Goal: Transaction & Acquisition: Purchase product/service

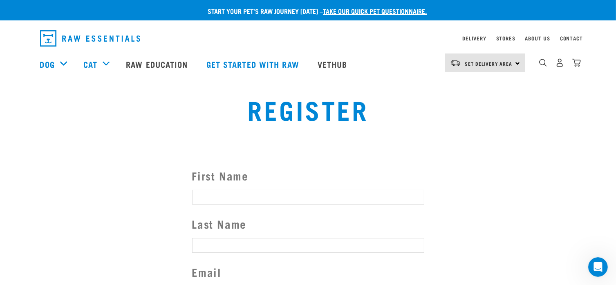
type input "sherylannkiwi@gmail.com"
click at [518, 65] on div "Set Delivery Area North Island South Island" at bounding box center [485, 63] width 80 height 18
click at [482, 88] on link "[GEOGRAPHIC_DATA]" at bounding box center [484, 86] width 78 height 18
type input "sherylannkiwi@gmail.com"
click at [561, 67] on img "dropdown navigation" at bounding box center [560, 62] width 9 height 9
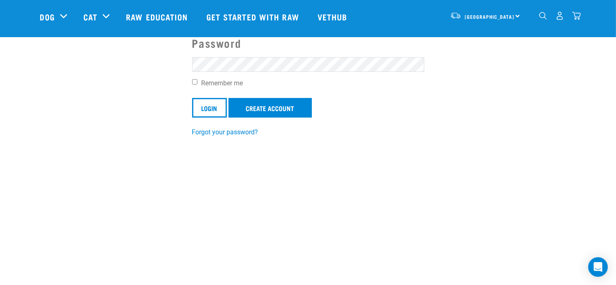
scroll to position [123, 0]
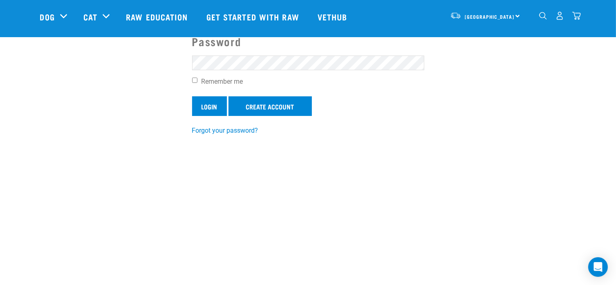
type input "sherylannkiwi@gmail.com"
click at [209, 105] on input "Login" at bounding box center [209, 106] width 35 height 20
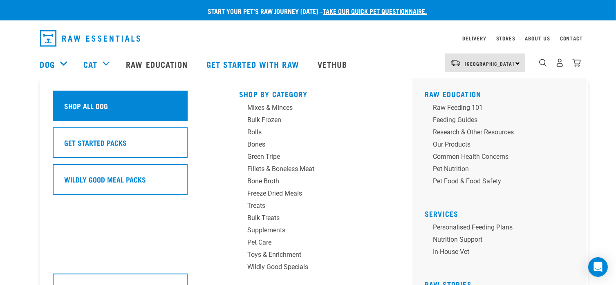
click at [74, 108] on h5 "Shop All Dog" at bounding box center [87, 106] width 44 height 11
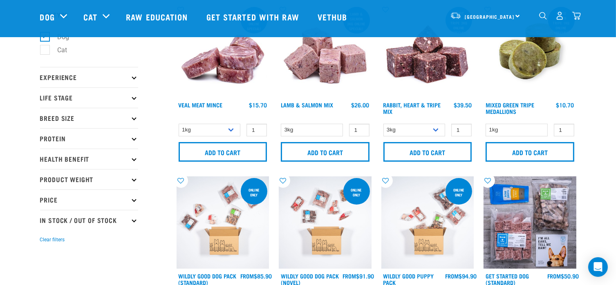
scroll to position [41, 0]
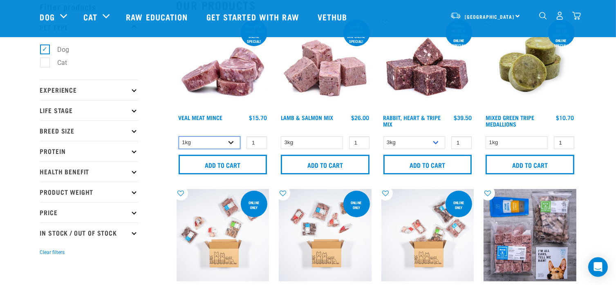
click at [230, 141] on select "1kg 3kg" at bounding box center [210, 143] width 62 height 13
select select "703"
click at [179, 137] on select "1kg 3kg" at bounding box center [210, 143] width 62 height 13
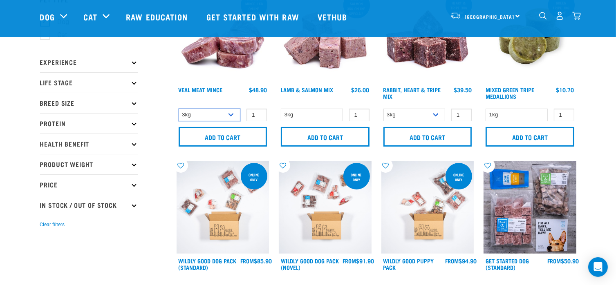
scroll to position [82, 0]
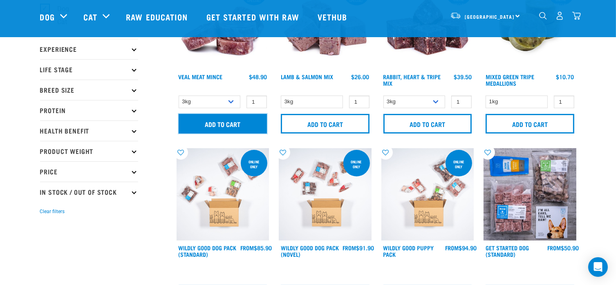
click at [238, 118] on input "Add to cart" at bounding box center [223, 124] width 89 height 20
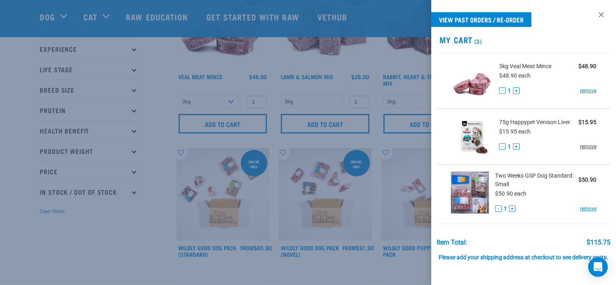
click at [582, 146] on link "remove" at bounding box center [588, 146] width 16 height 7
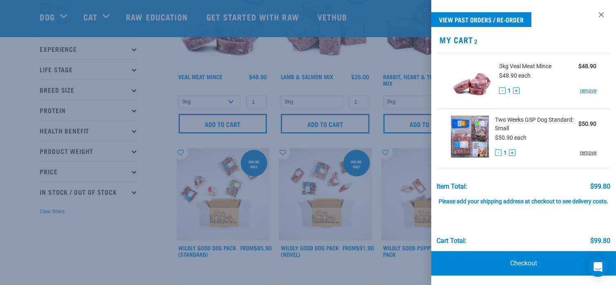
click at [584, 152] on link "remove" at bounding box center [588, 152] width 16 height 7
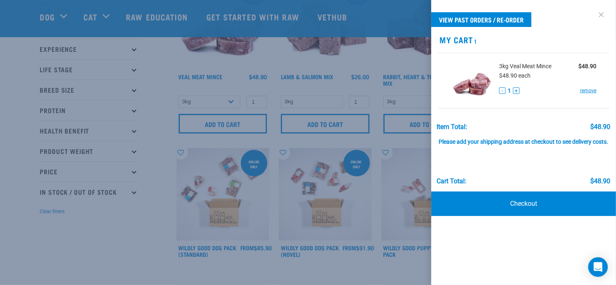
click at [598, 14] on link at bounding box center [601, 14] width 13 height 13
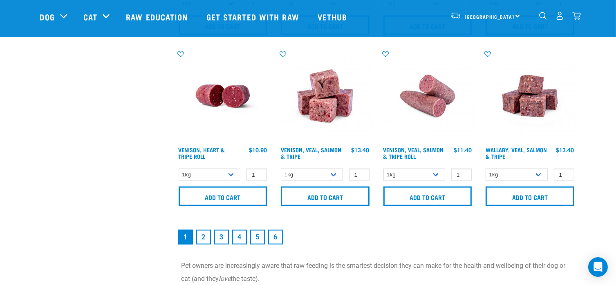
scroll to position [1226, 0]
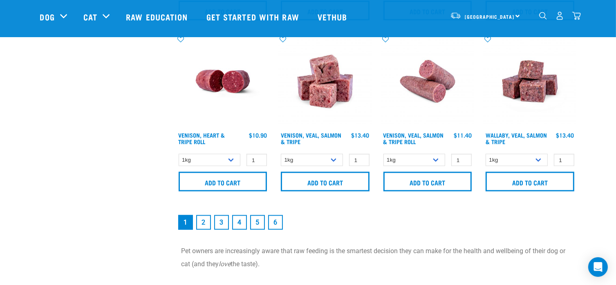
click at [206, 220] on link "2" at bounding box center [203, 222] width 15 height 15
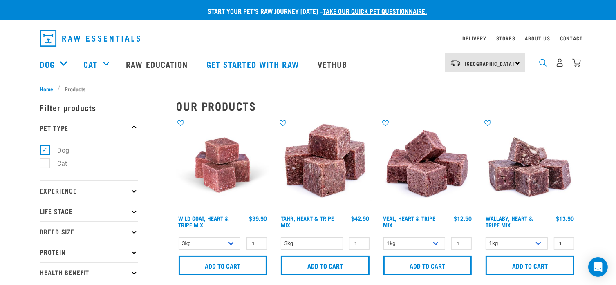
click at [545, 66] on img "dropdown navigation" at bounding box center [543, 63] width 8 height 8
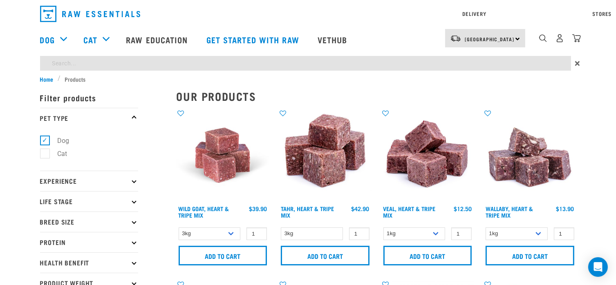
type input "rabbit and heart boney mince"
click at [139, 65] on input "rabbit and heart boney mince" at bounding box center [305, 63] width 531 height 15
click at [577, 64] on div "Delivery Stores About Us Contact North Island" at bounding box center [308, 37] width 616 height 75
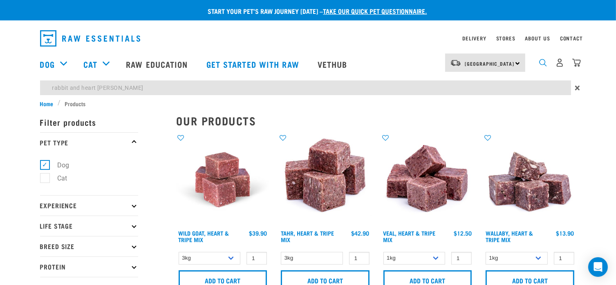
click at [543, 63] on img "dropdown navigation" at bounding box center [543, 63] width 8 height 8
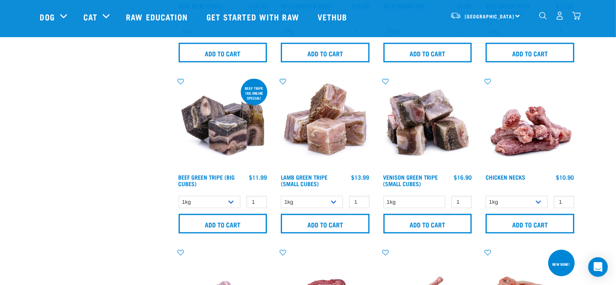
scroll to position [1022, 0]
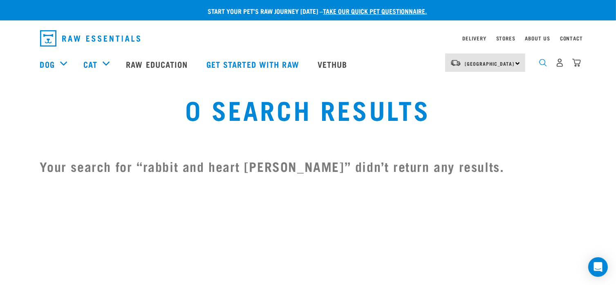
click at [540, 67] on img "dropdown navigation" at bounding box center [543, 63] width 8 height 8
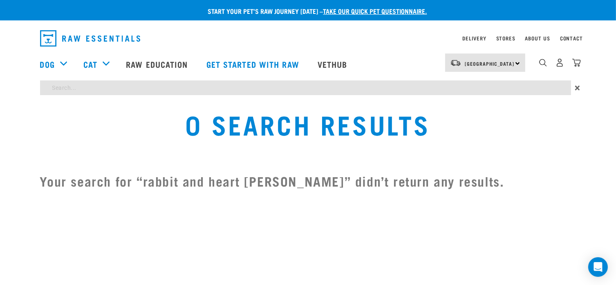
click at [207, 87] on div "Start your pet’s raw journey [DATE] – take our quick pet questionnaire. Deliver…" at bounding box center [308, 100] width 616 height 201
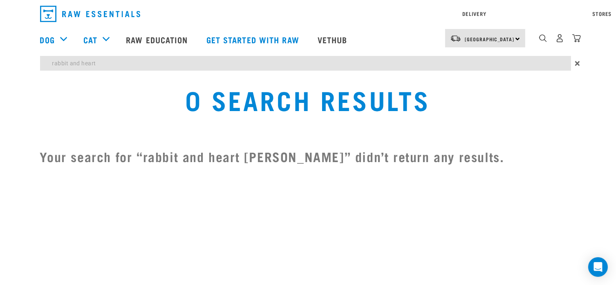
type input "rabbit and heart"
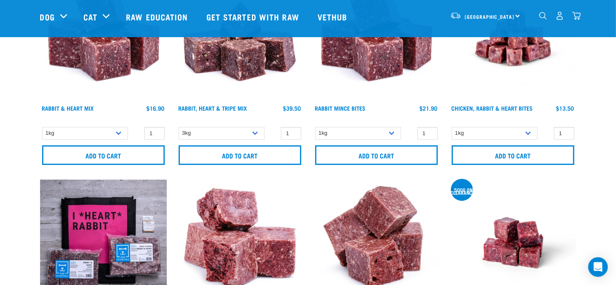
scroll to position [164, 0]
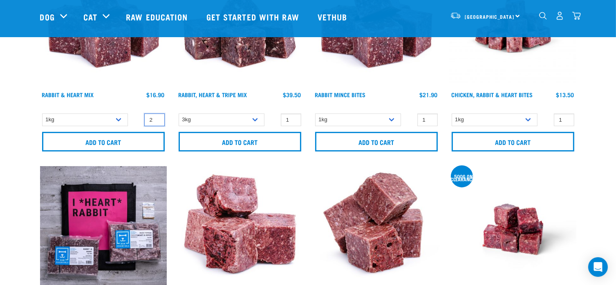
click at [156, 117] on input "2" at bounding box center [154, 120] width 20 height 13
type input "3"
click at [156, 117] on input "3" at bounding box center [154, 120] width 20 height 13
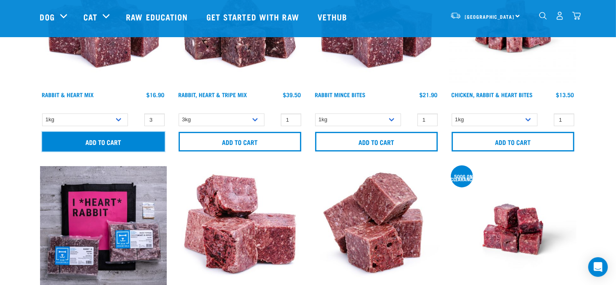
click at [116, 143] on input "Add to cart" at bounding box center [103, 142] width 123 height 20
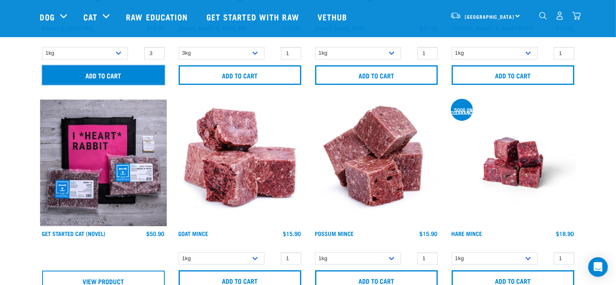
scroll to position [245, 0]
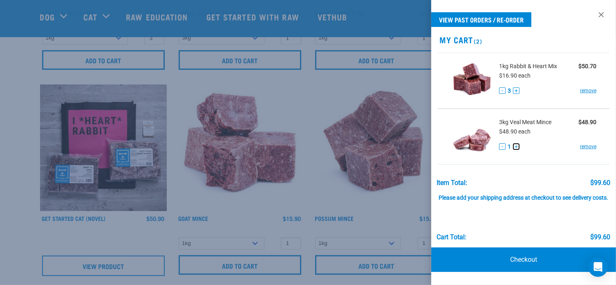
click at [516, 147] on button "+" at bounding box center [516, 146] width 7 height 7
click at [501, 146] on button "-" at bounding box center [502, 146] width 7 height 7
click at [505, 121] on span "3kg Veal Meat Mince" at bounding box center [525, 122] width 52 height 9
click at [515, 147] on button "+" at bounding box center [516, 146] width 7 height 7
click at [285, 195] on div at bounding box center [308, 142] width 616 height 285
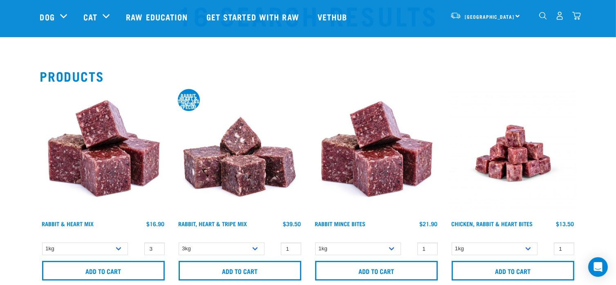
scroll to position [0, 0]
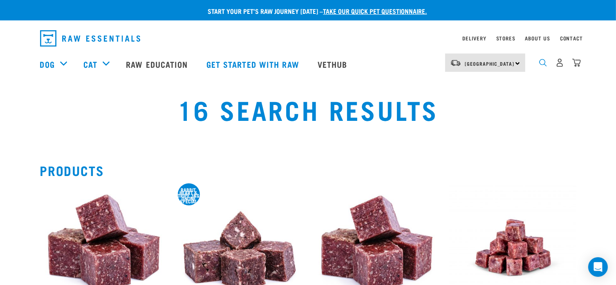
click at [543, 65] on img "dropdown navigation" at bounding box center [543, 63] width 8 height 8
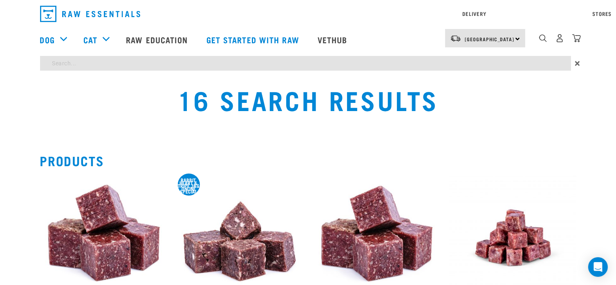
type input "green lamb tripe"
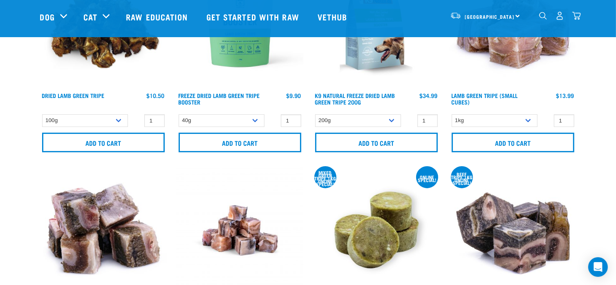
scroll to position [123, 0]
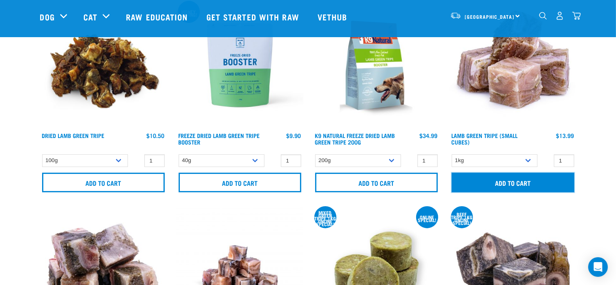
click at [514, 184] on input "Add to cart" at bounding box center [513, 183] width 123 height 20
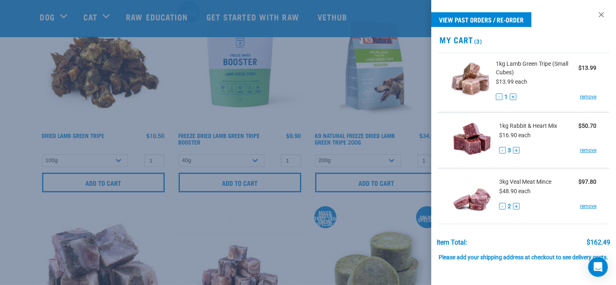
click at [270, 121] on div at bounding box center [308, 142] width 616 height 285
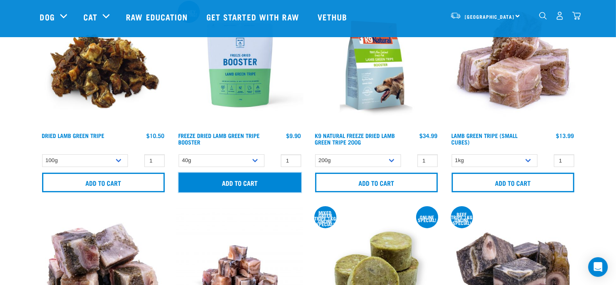
click at [249, 183] on input "Add to cart" at bounding box center [240, 183] width 123 height 20
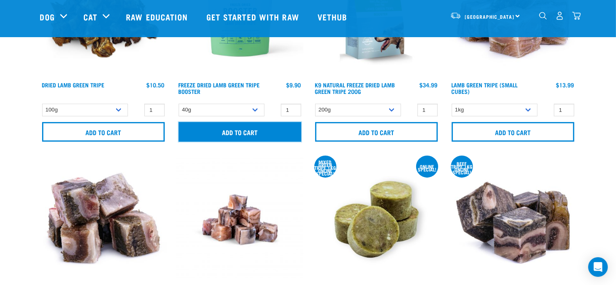
scroll to position [245, 0]
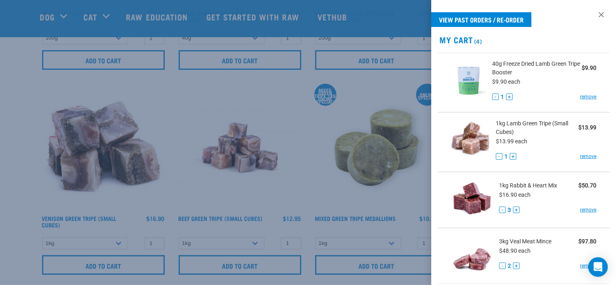
click at [272, 119] on div at bounding box center [308, 142] width 616 height 285
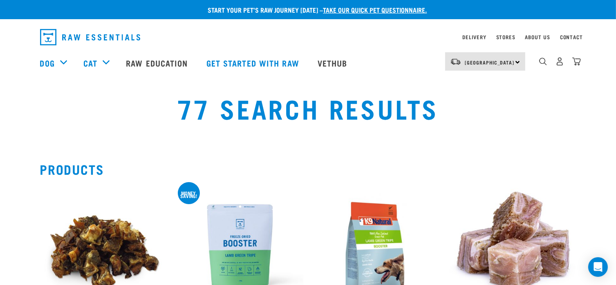
scroll to position [0, 0]
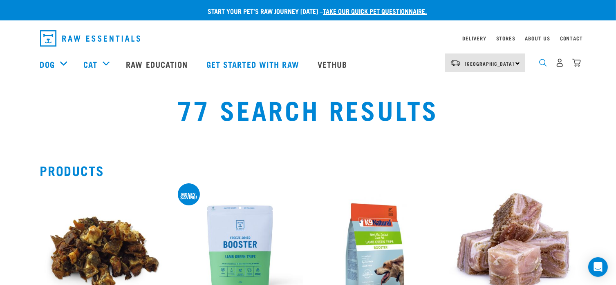
click at [541, 64] on img "dropdown navigation" at bounding box center [543, 63] width 8 height 8
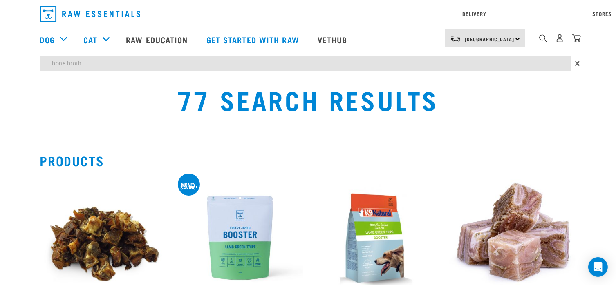
type input "bone broth"
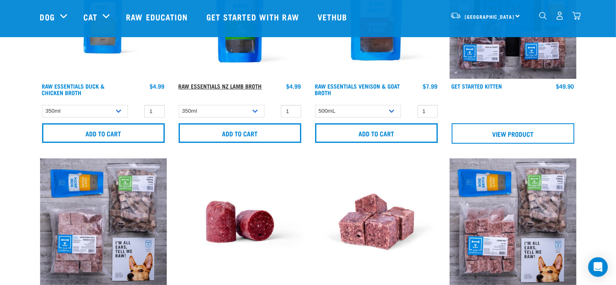
scroll to position [123, 0]
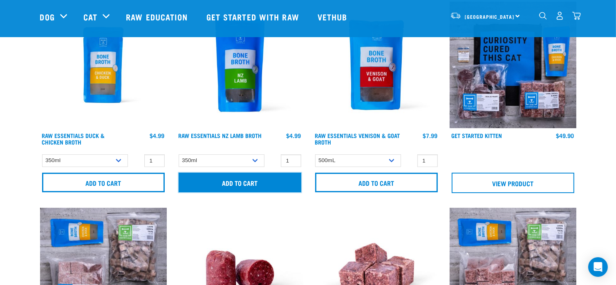
click at [241, 180] on input "Add to cart" at bounding box center [240, 183] width 123 height 20
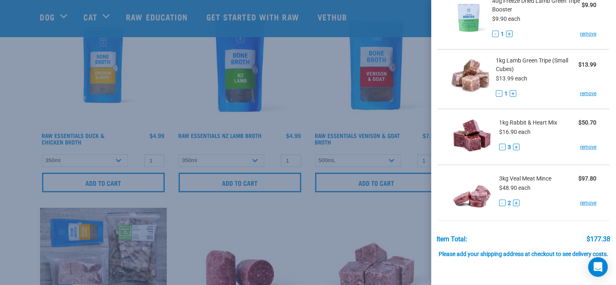
click at [512, 181] on span "3kg Veal Meat Mince" at bounding box center [525, 179] width 52 height 9
click at [581, 202] on link "remove" at bounding box center [588, 202] width 16 height 7
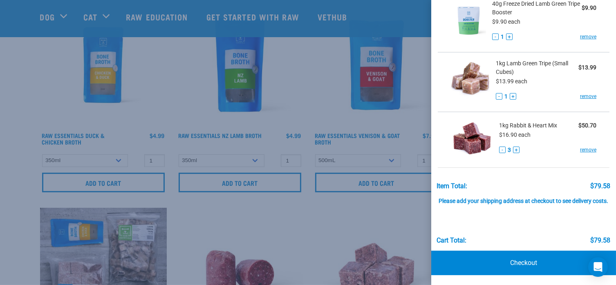
click at [412, 122] on div at bounding box center [308, 142] width 616 height 285
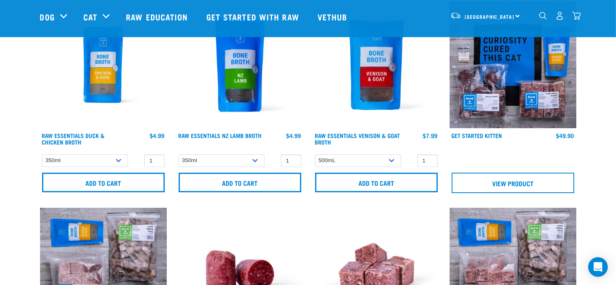
click at [541, 16] on img "dropdown navigation" at bounding box center [543, 16] width 8 height 8
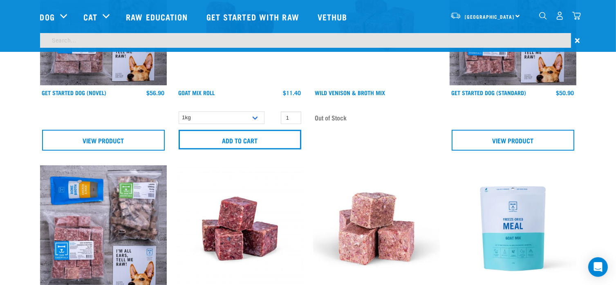
scroll to position [347, 0]
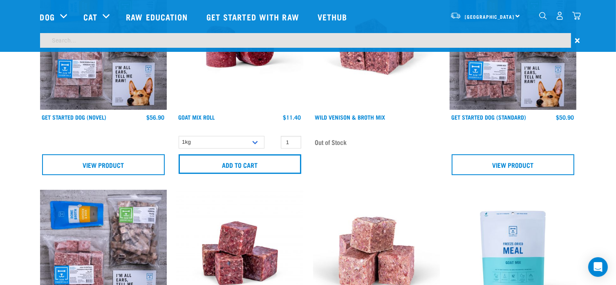
click at [69, 37] on input "search" at bounding box center [305, 40] width 531 height 15
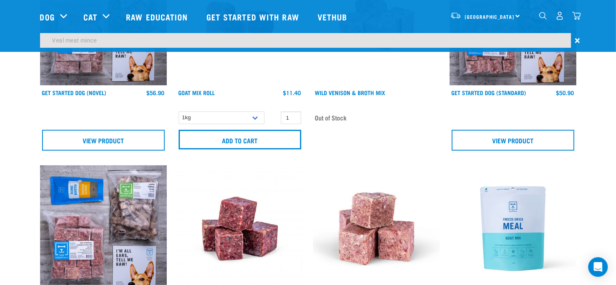
type input "Veal meat mince"
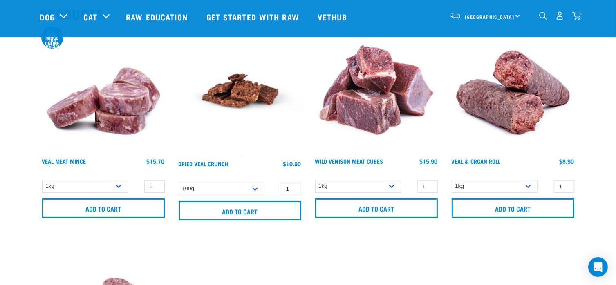
scroll to position [164, 0]
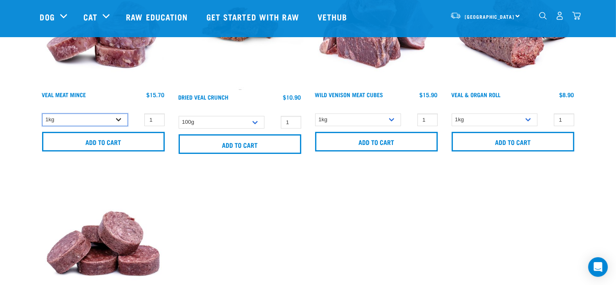
click at [119, 119] on select "1kg 3kg" at bounding box center [85, 120] width 86 height 13
click at [157, 117] on input "2" at bounding box center [154, 120] width 20 height 13
click at [157, 117] on input "3" at bounding box center [154, 120] width 20 height 13
click at [157, 117] on input "4" at bounding box center [154, 120] width 20 height 13
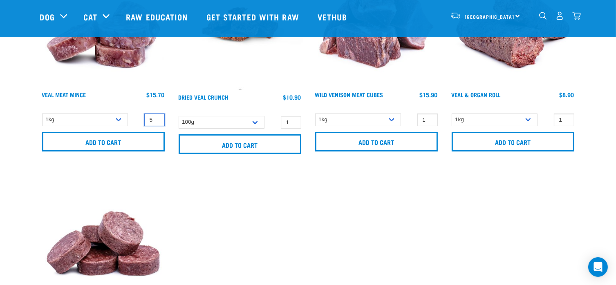
type input "5"
click at [157, 117] on input "5" at bounding box center [154, 120] width 20 height 13
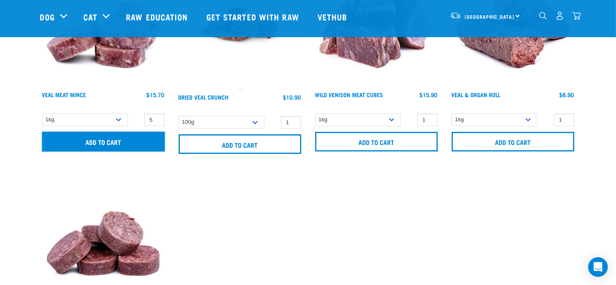
click at [115, 139] on input "Add to cart" at bounding box center [103, 142] width 123 height 20
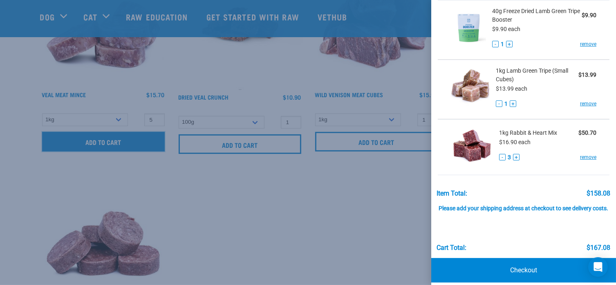
scroll to position [182, 0]
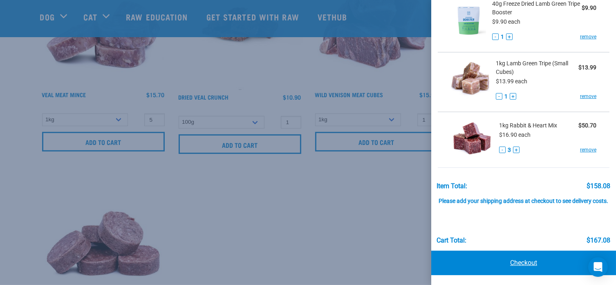
click at [518, 262] on link "Checkout" at bounding box center [523, 263] width 185 height 25
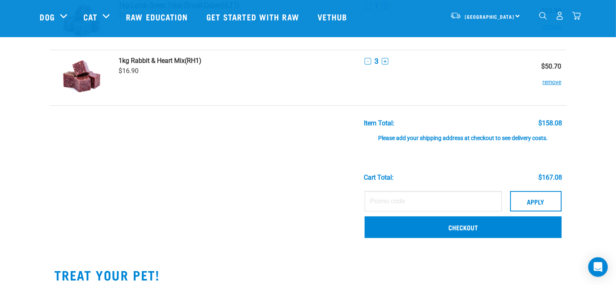
scroll to position [245, 0]
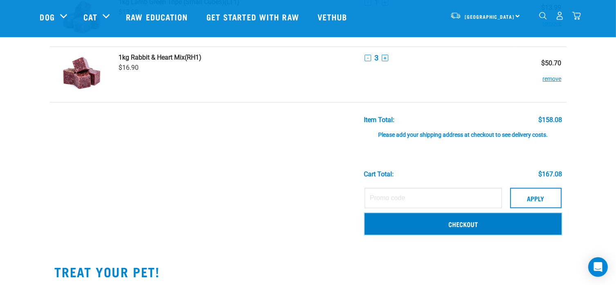
click at [458, 224] on link "Checkout" at bounding box center [463, 223] width 197 height 21
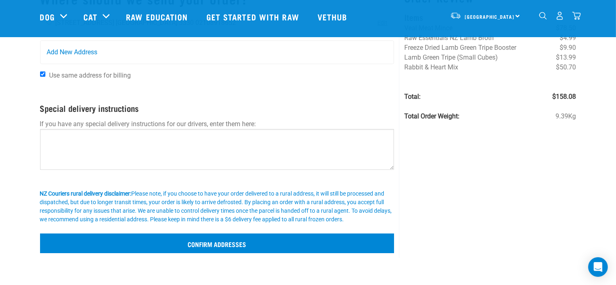
scroll to position [123, 0]
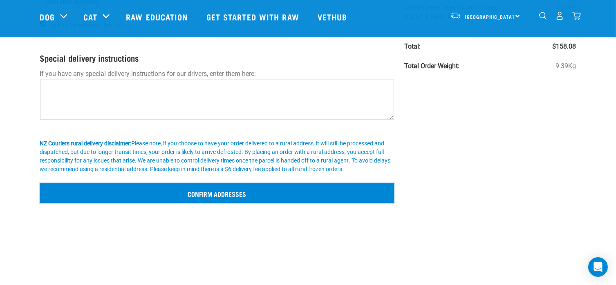
click at [235, 195] on input "Confirm addresses" at bounding box center [217, 194] width 354 height 20
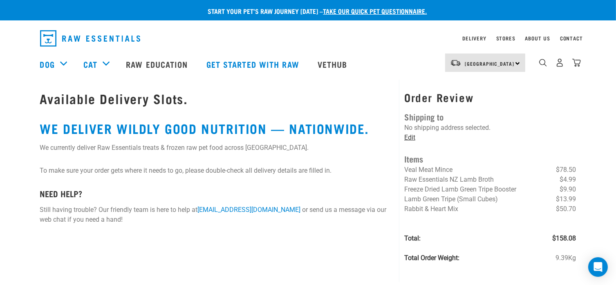
click at [410, 136] on link "Edit" at bounding box center [409, 138] width 11 height 8
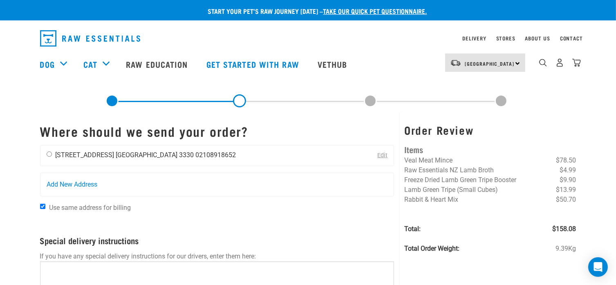
click at [48, 152] on input "radio" at bounding box center [49, 154] width 5 height 5
radio input "true"
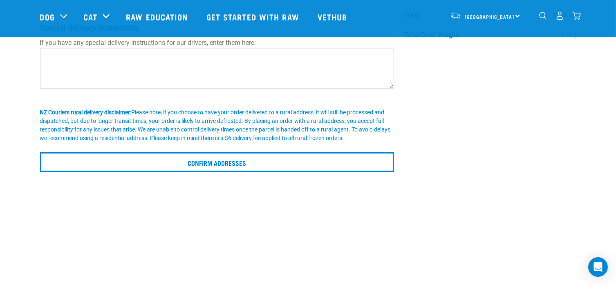
scroll to position [164, 0]
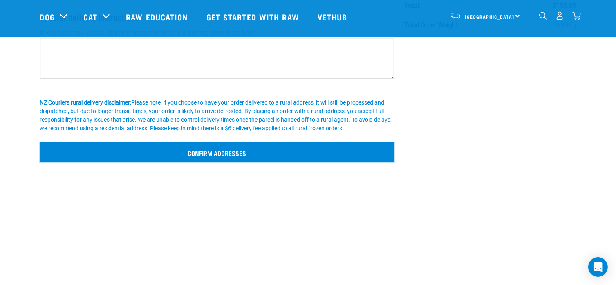
click at [235, 155] on input "Confirm addresses" at bounding box center [217, 153] width 354 height 20
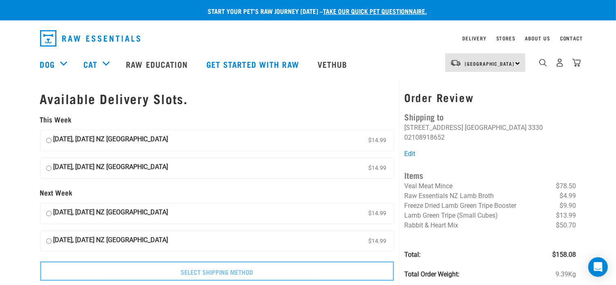
click at [47, 241] on input "03 September, Wednesday NZ Couriers North Island $14.99" at bounding box center [48, 241] width 5 height 12
radio input "true"
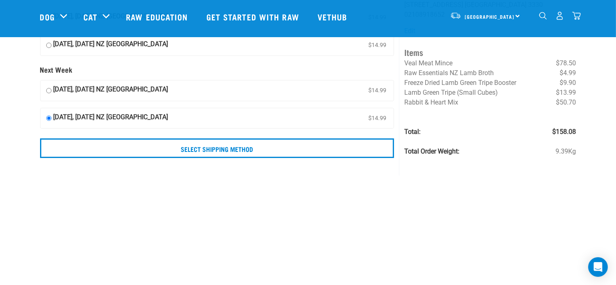
scroll to position [82, 0]
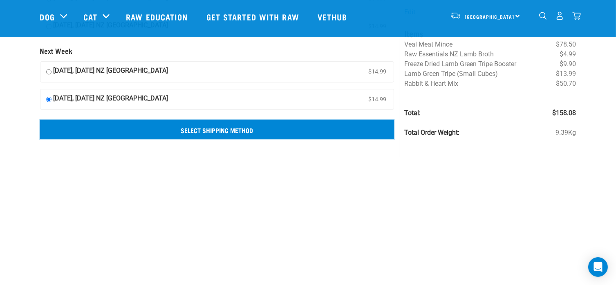
click at [267, 132] on input "Select Shipping Method" at bounding box center [217, 130] width 354 height 20
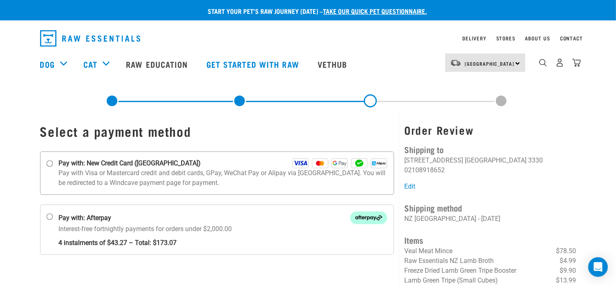
click at [49, 164] on input "Pay with: New Credit Card (Windcave)" at bounding box center [49, 164] width 7 height 7
radio input "true"
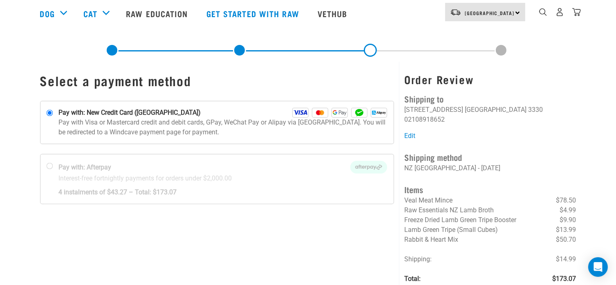
scroll to position [2, 0]
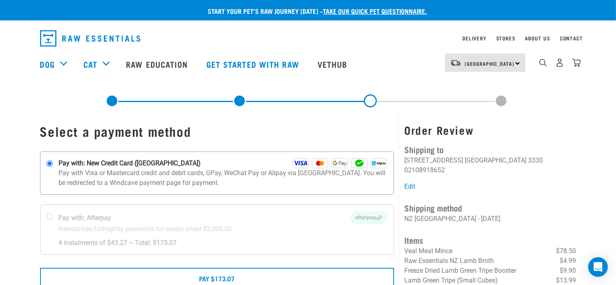
click at [320, 161] on img at bounding box center [320, 164] width 16 height 10
click at [53, 161] on input "Pay with: New Credit Card ([GEOGRAPHIC_DATA])" at bounding box center [49, 164] width 7 height 7
click at [508, 141] on div "Order Review Shipping to [PERSON_NAME] [STREET_ADDRESS] [GEOGRAPHIC_DATA] 3330 …" at bounding box center [490, 243] width 172 height 239
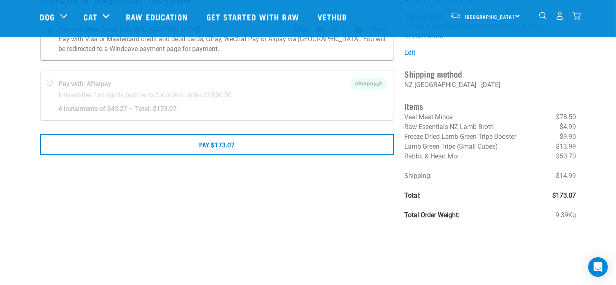
scroll to position [82, 0]
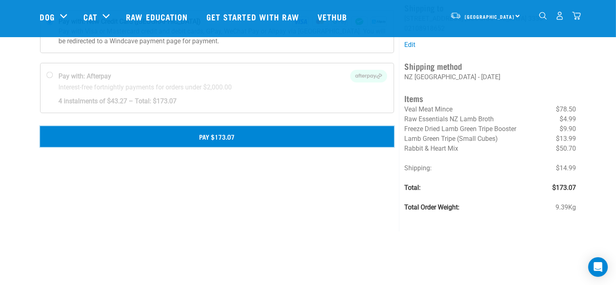
click at [233, 139] on button "Pay $173.07" at bounding box center [217, 136] width 354 height 20
